Goal: Book appointment/travel/reservation

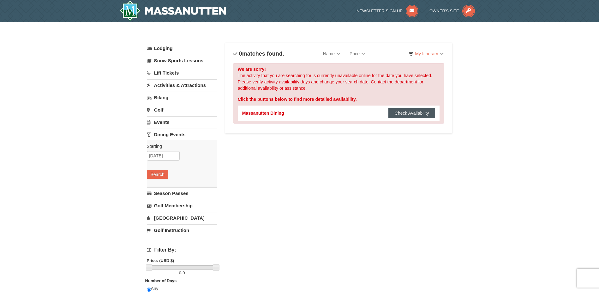
click at [416, 112] on button "Check Availability" at bounding box center [411, 113] width 47 height 10
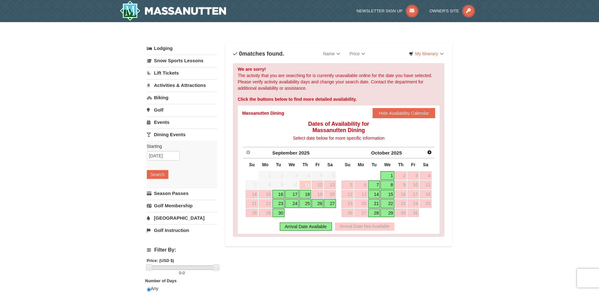
click at [304, 195] on link "18" at bounding box center [305, 194] width 12 height 9
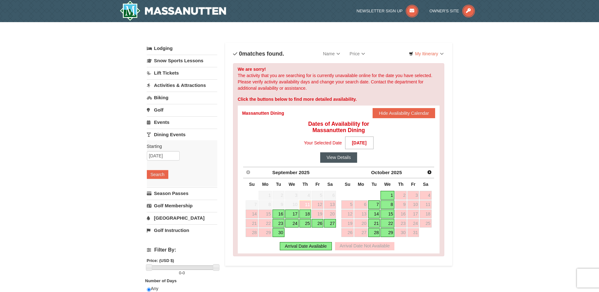
click at [341, 154] on button "View Details" at bounding box center [338, 157] width 37 height 10
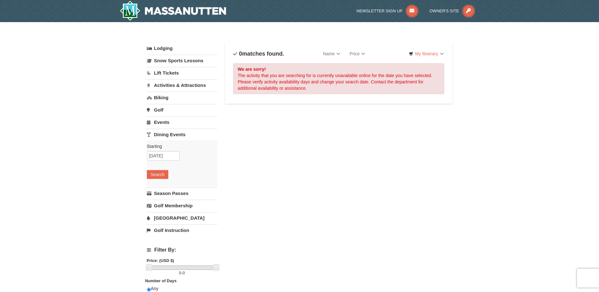
click at [320, 73] on div "We are sorry! The activity that you are searching for is currently unavailable …" at bounding box center [338, 78] width 211 height 31
click at [332, 88] on div "We are sorry! The activity that you are searching for is currently unavailable …" at bounding box center [338, 78] width 211 height 31
click at [380, 92] on div "We are sorry! The activity that you are searching for is currently unavailable …" at bounding box center [338, 78] width 211 height 31
